Goal: Communication & Community: Participate in discussion

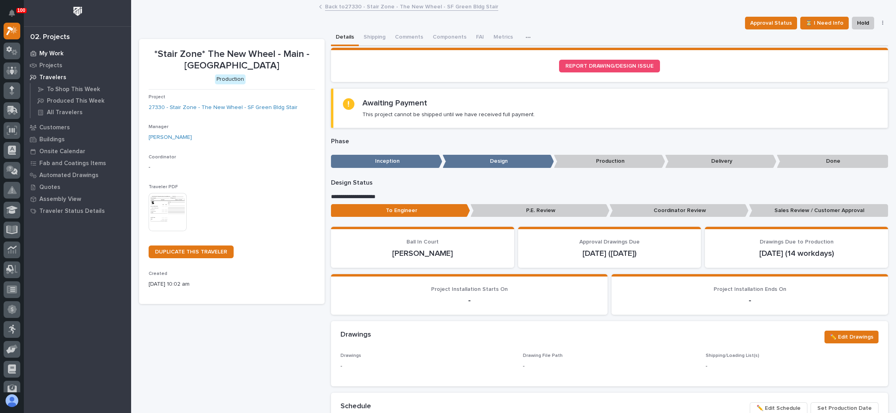
click at [60, 53] on p "My Work" at bounding box center [51, 53] width 24 height 7
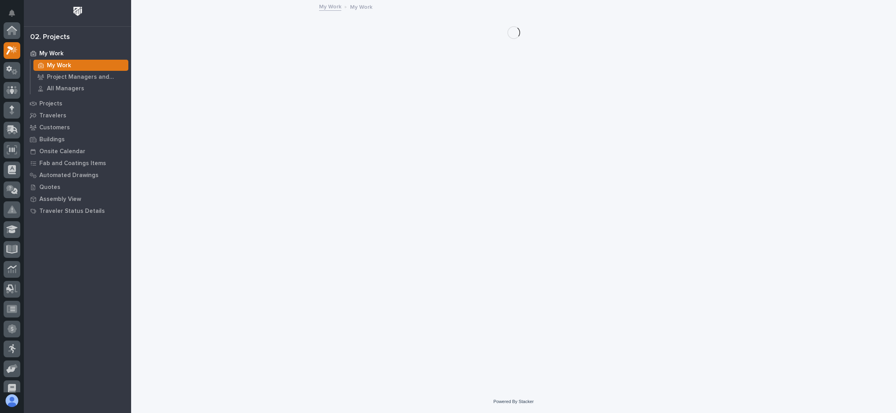
scroll to position [19, 0]
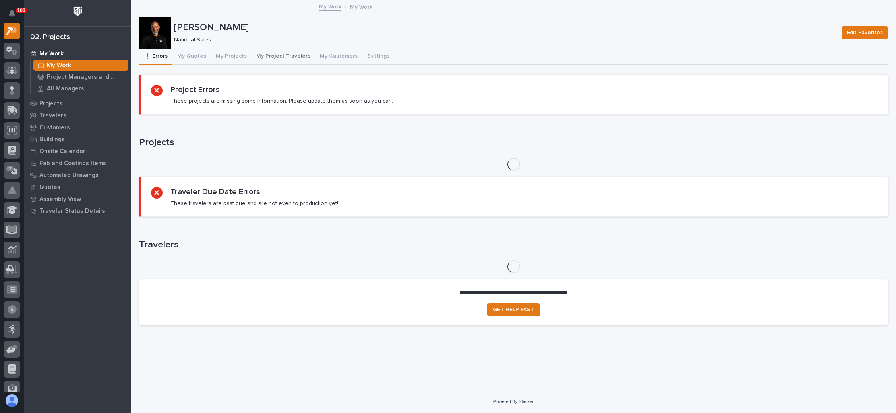
click at [289, 54] on button "My Project Travelers" at bounding box center [284, 56] width 64 height 17
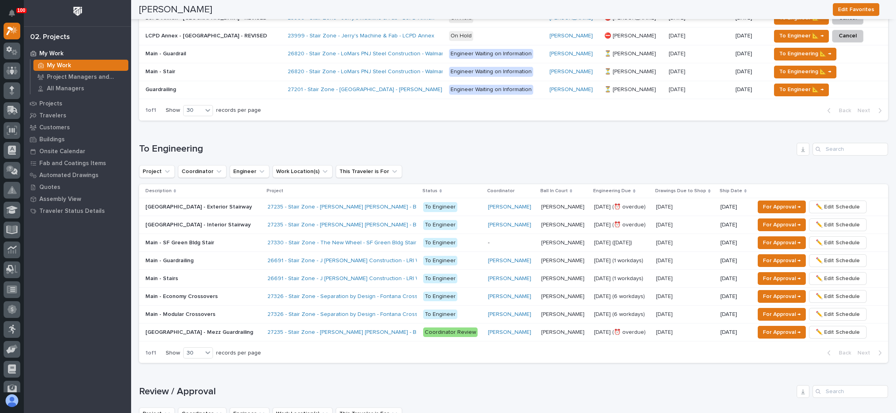
scroll to position [537, 0]
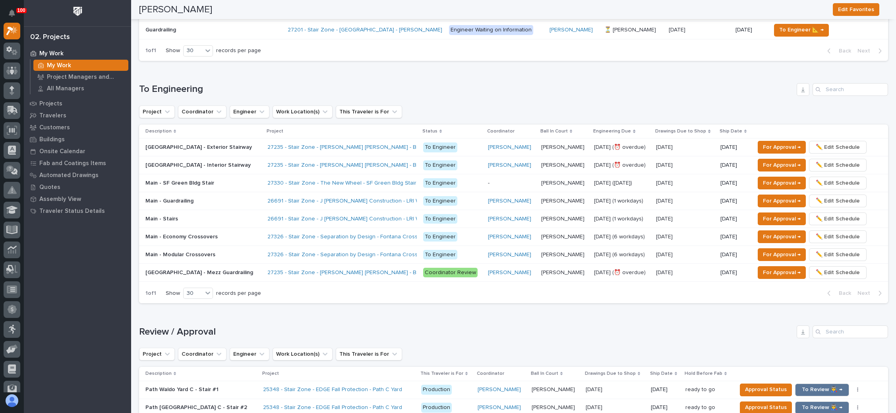
click at [515, 180] on p "-" at bounding box center [511, 183] width 47 height 7
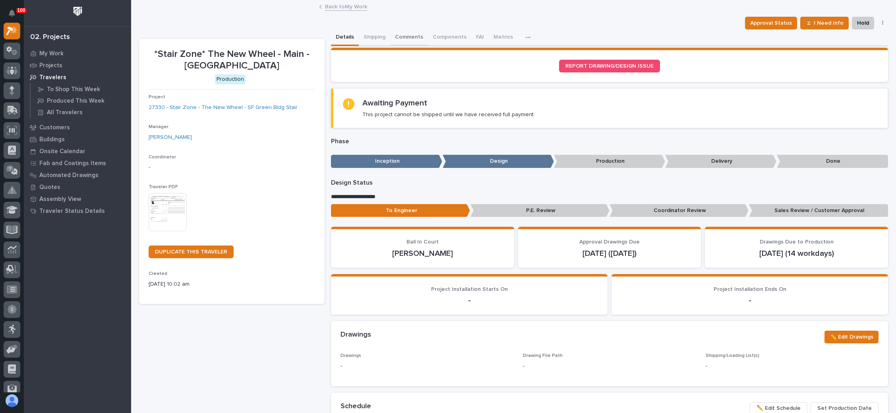
click at [410, 34] on button "Comments" at bounding box center [409, 37] width 38 height 17
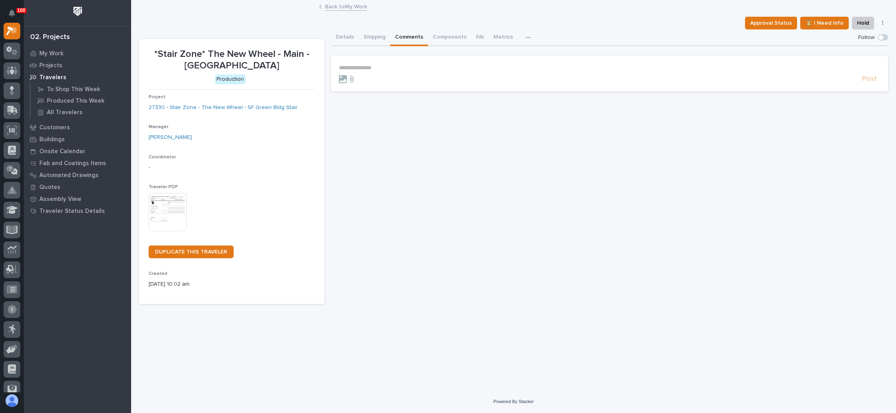
click at [377, 65] on p "**********" at bounding box center [609, 67] width 541 height 7
click at [360, 95] on span "[PERSON_NAME]" at bounding box center [363, 95] width 45 height 6
click at [396, 70] on p "**********" at bounding box center [609, 68] width 541 height 8
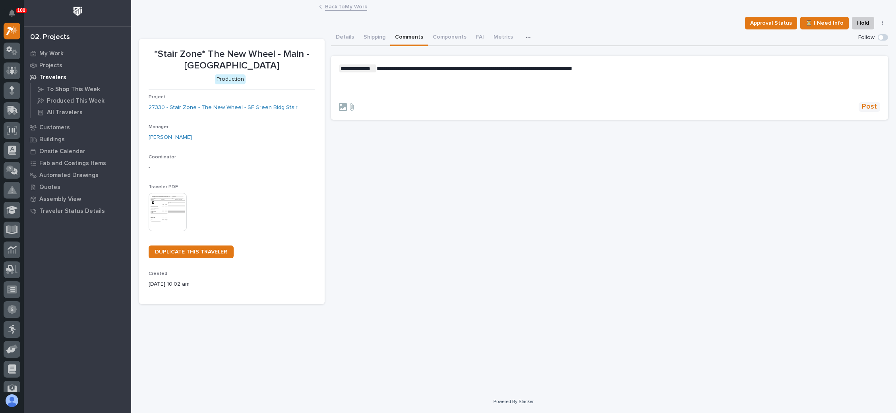
drag, startPoint x: 873, startPoint y: 107, endPoint x: 869, endPoint y: 106, distance: 4.5
click at [873, 107] on span "Post" at bounding box center [869, 106] width 15 height 9
